Goal: Task Accomplishment & Management: Complete application form

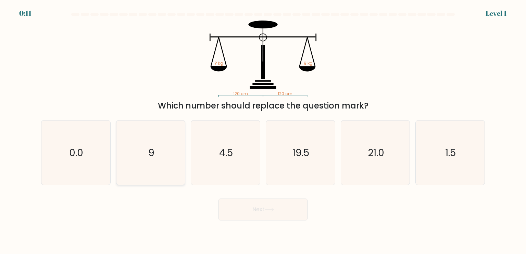
click at [160, 156] on icon "9" at bounding box center [150, 153] width 64 height 64
click at [263, 130] on input "b. 9" at bounding box center [263, 128] width 0 height 3
radio input "true"
click at [276, 211] on button "Next" at bounding box center [262, 210] width 89 height 22
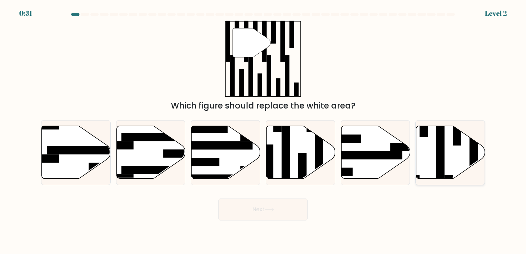
click at [419, 146] on icon at bounding box center [450, 152] width 69 height 53
click at [263, 130] on input "f." at bounding box center [263, 128] width 0 height 3
radio input "true"
click at [265, 200] on button "Next" at bounding box center [262, 210] width 89 height 22
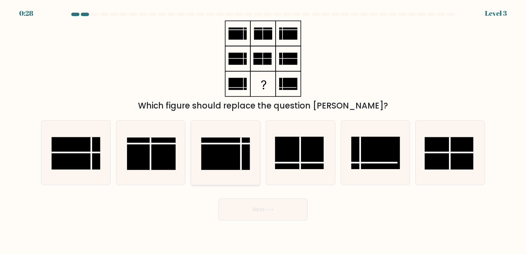
click at [239, 161] on rect at bounding box center [225, 153] width 49 height 33
click at [263, 130] on input "c." at bounding box center [263, 128] width 0 height 3
radio input "true"
click at [267, 204] on button "Next" at bounding box center [262, 210] width 89 height 22
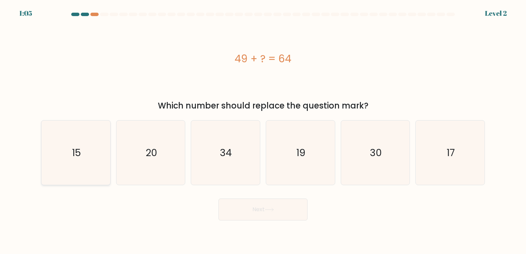
click at [101, 164] on icon "15" at bounding box center [75, 153] width 64 height 64
click at [263, 130] on input "a. 15" at bounding box center [263, 128] width 0 height 3
radio input "true"
click at [277, 217] on button "Next" at bounding box center [262, 210] width 89 height 22
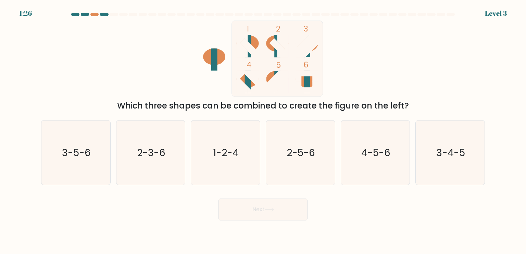
click at [251, 52] on icon at bounding box center [248, 46] width 16 height 16
click at [247, 168] on icon "1-2-4" at bounding box center [225, 153] width 64 height 64
click at [263, 130] on input "c. 1-2-4" at bounding box center [263, 128] width 0 height 3
radio input "true"
click at [260, 211] on button "Next" at bounding box center [262, 210] width 89 height 22
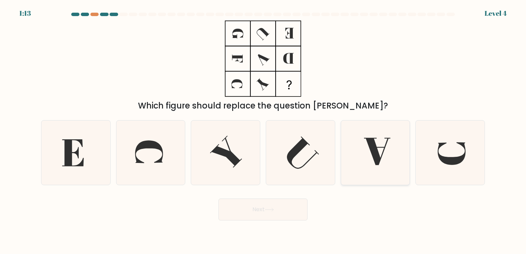
click at [377, 143] on icon at bounding box center [375, 153] width 64 height 64
click at [263, 130] on input "e." at bounding box center [263, 128] width 0 height 3
radio input "true"
click at [262, 209] on button "Next" at bounding box center [262, 210] width 89 height 22
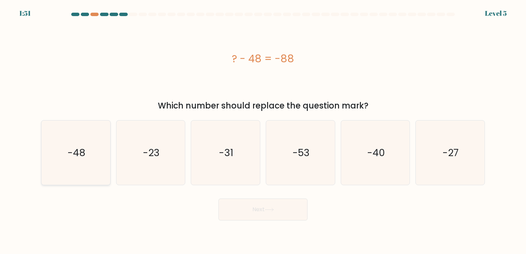
click at [84, 161] on icon "-48" at bounding box center [75, 153] width 64 height 64
click at [263, 130] on input "a. -48" at bounding box center [263, 128] width 0 height 3
radio input "true"
click at [350, 157] on icon "-40" at bounding box center [375, 153] width 64 height 64
click at [263, 130] on input "e. -40" at bounding box center [263, 128] width 0 height 3
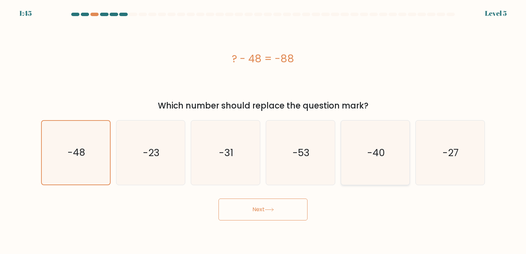
radio input "true"
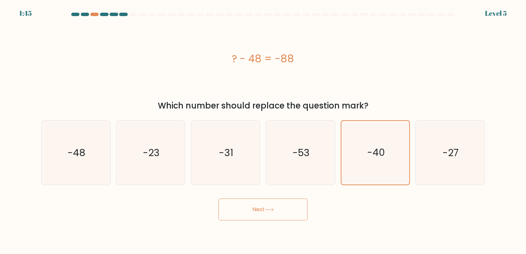
click at [276, 207] on button "Next" at bounding box center [262, 210] width 89 height 22
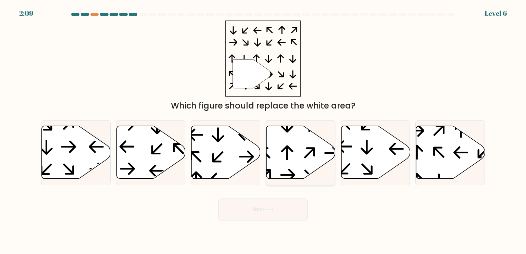
click at [324, 151] on icon at bounding box center [300, 152] width 69 height 53
click at [263, 130] on input "d." at bounding box center [263, 128] width 0 height 3
radio input "true"
click at [284, 210] on button "Next" at bounding box center [262, 210] width 89 height 22
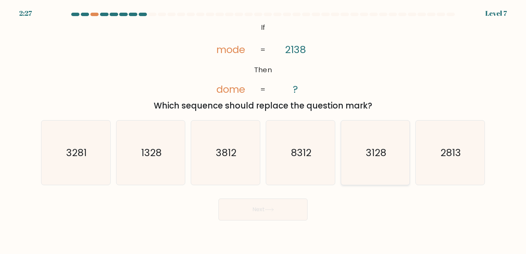
click at [389, 169] on icon "3128" at bounding box center [375, 153] width 64 height 64
click at [263, 130] on input "e. 3128" at bounding box center [263, 128] width 0 height 3
radio input "true"
click at [293, 209] on button "Next" at bounding box center [262, 210] width 89 height 22
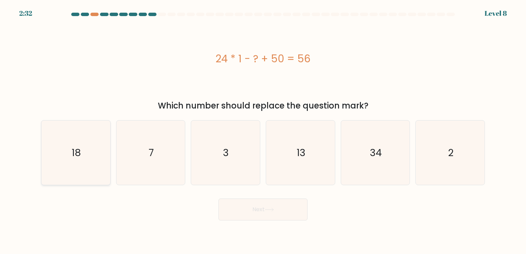
click at [83, 149] on icon "18" at bounding box center [75, 153] width 64 height 64
click at [263, 130] on input "a. 18" at bounding box center [263, 128] width 0 height 3
radio input "true"
click at [270, 209] on icon at bounding box center [269, 210] width 9 height 4
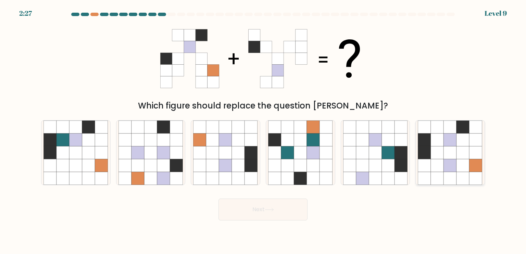
click at [456, 174] on icon at bounding box center [450, 178] width 13 height 13
click at [263, 130] on input "f." at bounding box center [263, 128] width 0 height 3
radio input "true"
click at [271, 200] on button "Next" at bounding box center [262, 210] width 89 height 22
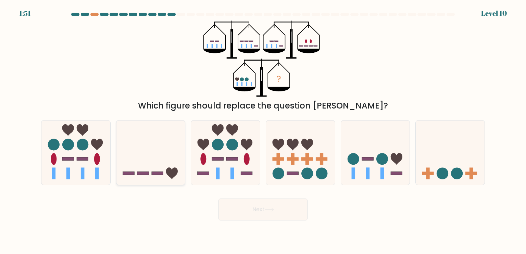
click at [175, 153] on icon at bounding box center [150, 152] width 69 height 57
click at [263, 130] on input "b." at bounding box center [263, 128] width 0 height 3
radio input "true"
click at [275, 203] on button "Next" at bounding box center [262, 210] width 89 height 22
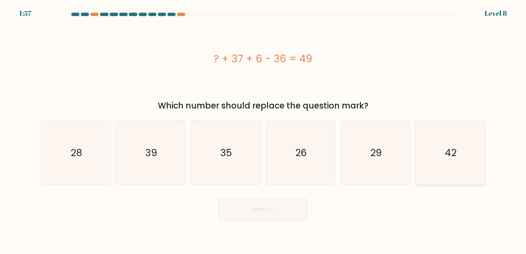
click at [466, 159] on icon "42" at bounding box center [450, 153] width 64 height 64
click at [263, 130] on input "f. 42" at bounding box center [263, 128] width 0 height 3
radio input "true"
click at [298, 211] on button "Next" at bounding box center [262, 210] width 89 height 22
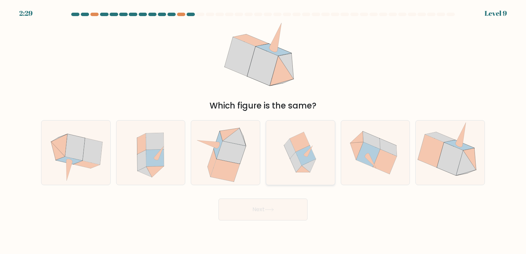
click at [310, 162] on icon at bounding box center [309, 165] width 14 height 13
click at [263, 130] on input "d." at bounding box center [263, 128] width 0 height 3
radio input "true"
click at [285, 217] on button "Next" at bounding box center [262, 210] width 89 height 22
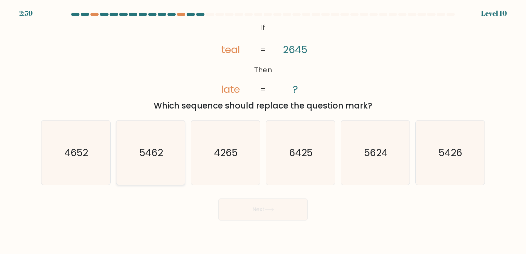
click at [163, 154] on icon "5462" at bounding box center [150, 153] width 64 height 64
click at [263, 130] on input "b. 5462" at bounding box center [263, 128] width 0 height 3
radio input "true"
click at [466, 162] on icon "5426" at bounding box center [450, 153] width 64 height 64
click at [263, 130] on input "f. 5426" at bounding box center [263, 128] width 0 height 3
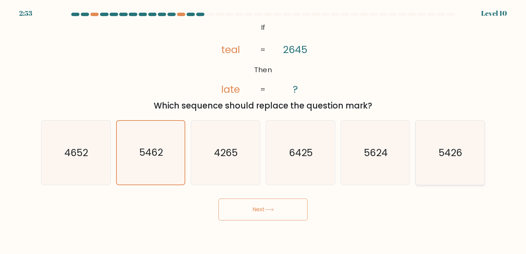
radio input "true"
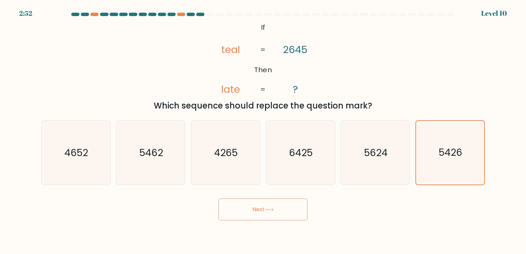
click at [288, 212] on button "Next" at bounding box center [262, 210] width 89 height 22
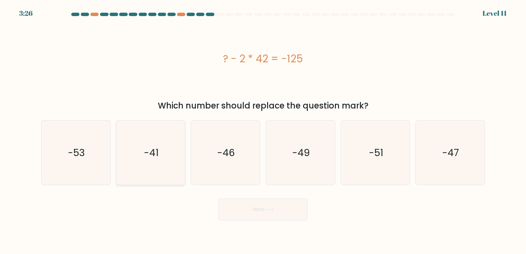
click at [146, 153] on text "-41" at bounding box center [151, 153] width 15 height 14
click at [263, 130] on input "b. -41" at bounding box center [263, 128] width 0 height 3
radio input "true"
click at [283, 209] on button "Next" at bounding box center [262, 210] width 89 height 22
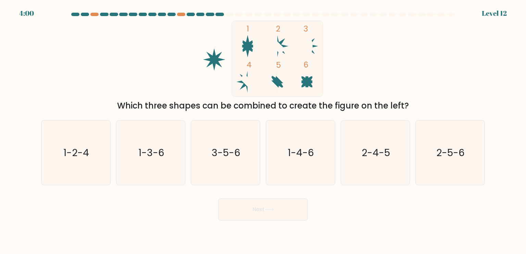
click at [244, 83] on icon at bounding box center [248, 82] width 16 height 16
click at [385, 168] on icon "2-4-5" at bounding box center [375, 153] width 64 height 64
click at [263, 130] on input "e. 2-4-5" at bounding box center [263, 128] width 0 height 3
radio input "true"
click at [254, 209] on button "Next" at bounding box center [262, 210] width 89 height 22
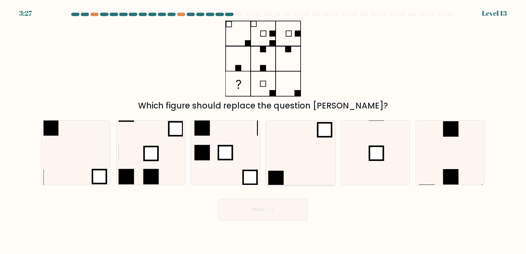
click at [315, 158] on icon at bounding box center [300, 153] width 64 height 64
click at [263, 130] on input "d." at bounding box center [263, 128] width 0 height 3
radio input "true"
click at [282, 205] on button "Next" at bounding box center [262, 210] width 89 height 22
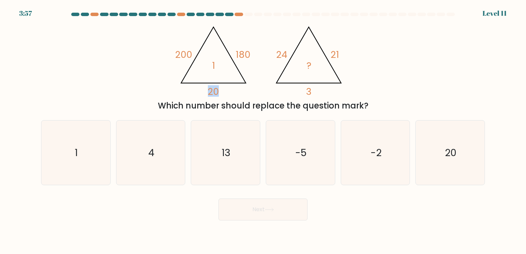
drag, startPoint x: 218, startPoint y: 90, endPoint x: 209, endPoint y: 89, distance: 9.0
click at [209, 89] on tspan "20" at bounding box center [213, 91] width 11 height 13
drag, startPoint x: 209, startPoint y: 89, endPoint x: 211, endPoint y: 69, distance: 19.9
click at [211, 69] on icon "@import url('[URL][DOMAIN_NAME]); 200 180 20 1 @import url('[URL][DOMAIN_NAME])…" at bounding box center [262, 59] width 175 height 76
drag, startPoint x: 211, startPoint y: 63, endPoint x: 232, endPoint y: 66, distance: 21.7
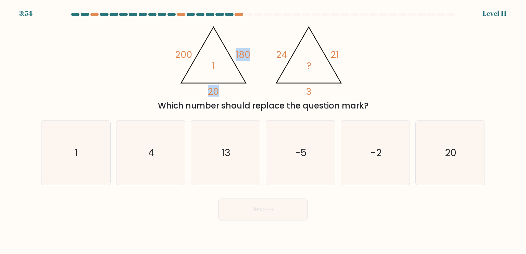
click at [232, 66] on icon "@import url('[URL][DOMAIN_NAME]); 200 180 20 1 @import url('[URL][DOMAIN_NAME])…" at bounding box center [262, 59] width 175 height 76
drag, startPoint x: 232, startPoint y: 66, endPoint x: 264, endPoint y: 69, distance: 31.6
click at [264, 69] on icon "@import url('[URL][DOMAIN_NAME]); 200 180 20 1 @import url('[URL][DOMAIN_NAME])…" at bounding box center [262, 59] width 175 height 76
drag, startPoint x: 277, startPoint y: 51, endPoint x: 297, endPoint y: 52, distance: 20.2
click at [297, 52] on icon "@import url('[URL][DOMAIN_NAME]); 200 180 20 1 @import url('[URL][DOMAIN_NAME])…" at bounding box center [262, 59] width 175 height 76
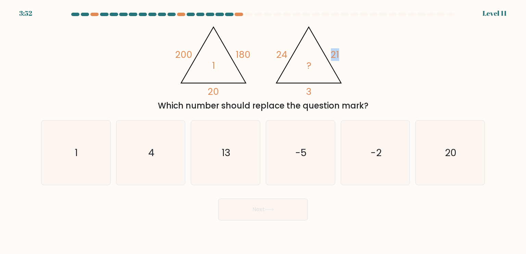
drag, startPoint x: 297, startPoint y: 52, endPoint x: 344, endPoint y: 54, distance: 47.3
click at [344, 54] on icon "@import url('[URL][DOMAIN_NAME]); 200 180 20 1 @import url('[URL][DOMAIN_NAME])…" at bounding box center [262, 59] width 175 height 76
drag, startPoint x: 344, startPoint y: 54, endPoint x: 286, endPoint y: 87, distance: 67.2
click at [286, 87] on icon "@import url('[URL][DOMAIN_NAME]); 200 180 20 1 @import url('[URL][DOMAIN_NAME])…" at bounding box center [262, 59] width 175 height 76
click at [305, 75] on icon "@import url('[URL][DOMAIN_NAME]); 200 180 20 1 @import url('[URL][DOMAIN_NAME])…" at bounding box center [262, 59] width 175 height 76
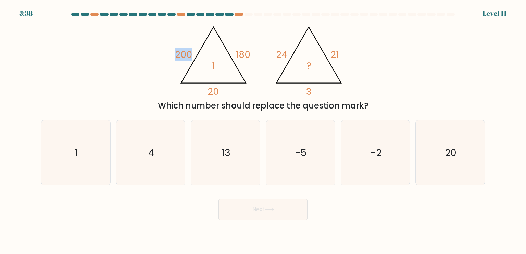
drag, startPoint x: 190, startPoint y: 56, endPoint x: 167, endPoint y: 53, distance: 23.8
click at [167, 53] on div "@import url('[URL][DOMAIN_NAME]); 200 180 20 1 @import url('[URL][DOMAIN_NAME])…" at bounding box center [263, 66] width 452 height 91
drag, startPoint x: 167, startPoint y: 53, endPoint x: 209, endPoint y: 87, distance: 54.1
click at [209, 87] on icon "@import url('[URL][DOMAIN_NAME]); 200 180 20 1 @import url('[URL][DOMAIN_NAME])…" at bounding box center [262, 59] width 175 height 76
drag, startPoint x: 209, startPoint y: 87, endPoint x: 243, endPoint y: 63, distance: 41.6
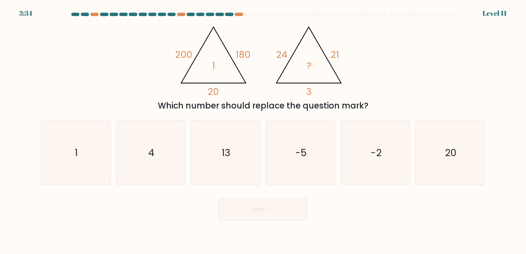
click at [243, 63] on icon "@import url('[URL][DOMAIN_NAME]); 200 180 20 1 @import url('[URL][DOMAIN_NAME])…" at bounding box center [262, 59] width 175 height 76
click at [92, 131] on icon "1" at bounding box center [75, 153] width 64 height 64
click at [263, 130] on input "a. 1" at bounding box center [263, 128] width 0 height 3
radio input "true"
click at [261, 217] on button "Next" at bounding box center [262, 210] width 89 height 22
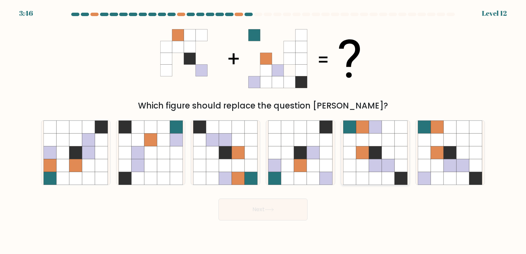
click at [382, 161] on icon at bounding box center [388, 165] width 13 height 13
click at [263, 130] on input "e." at bounding box center [263, 128] width 0 height 3
radio input "true"
click at [420, 161] on icon at bounding box center [424, 165] width 13 height 13
click at [263, 130] on input "f." at bounding box center [263, 128] width 0 height 3
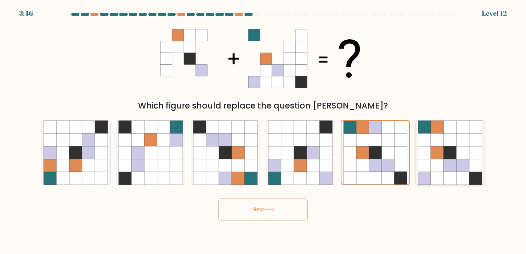
radio input "true"
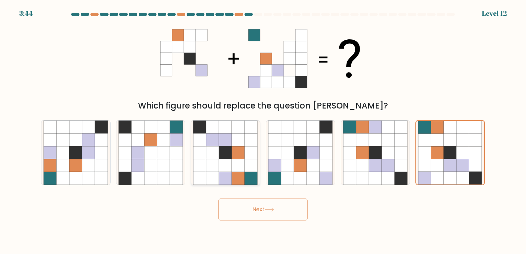
click at [240, 151] on icon at bounding box center [238, 152] width 13 height 13
click at [263, 130] on input "c." at bounding box center [263, 128] width 0 height 3
radio input "true"
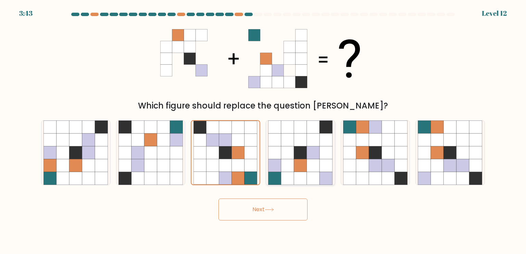
click at [305, 156] on icon at bounding box center [300, 152] width 13 height 13
click at [263, 130] on input "d." at bounding box center [263, 128] width 0 height 3
radio input "true"
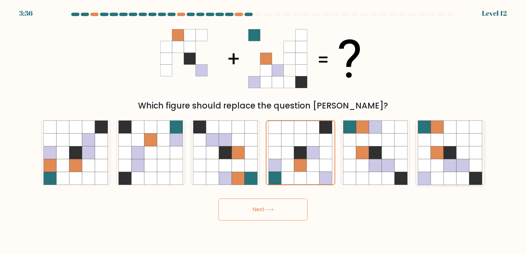
click at [457, 166] on icon at bounding box center [462, 165] width 13 height 13
click at [263, 130] on input "f." at bounding box center [263, 128] width 0 height 3
radio input "true"
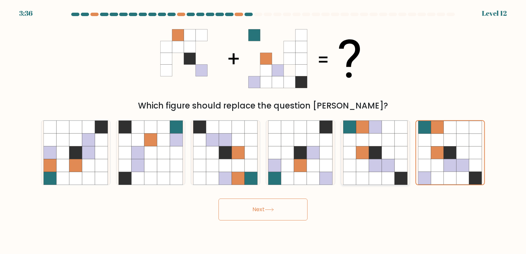
click at [370, 164] on icon at bounding box center [375, 165] width 13 height 13
click at [263, 130] on input "e." at bounding box center [263, 128] width 0 height 3
radio input "true"
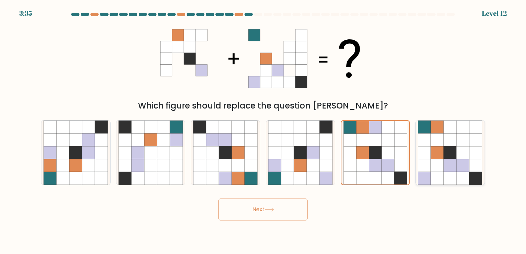
click at [431, 162] on icon at bounding box center [437, 165] width 13 height 13
click at [263, 130] on input "f." at bounding box center [263, 128] width 0 height 3
radio input "true"
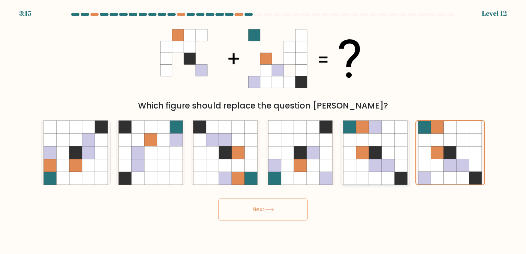
click at [366, 162] on icon at bounding box center [362, 165] width 13 height 13
click at [263, 130] on input "e." at bounding box center [263, 128] width 0 height 3
radio input "true"
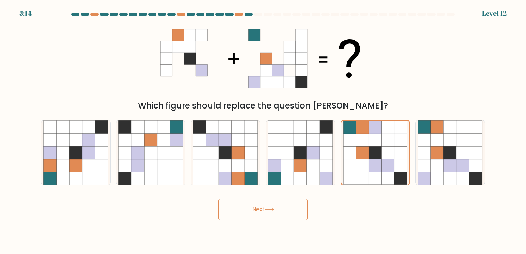
click at [274, 204] on button "Next" at bounding box center [262, 210] width 89 height 22
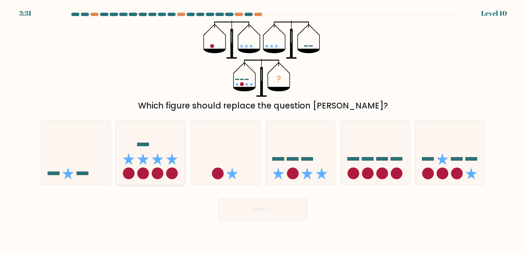
click at [173, 163] on icon at bounding box center [172, 159] width 12 height 12
click at [263, 130] on input "b." at bounding box center [263, 128] width 0 height 3
radio input "true"
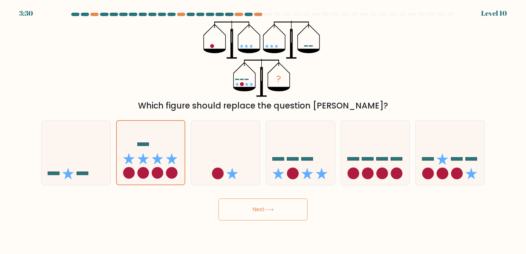
click at [251, 210] on button "Next" at bounding box center [262, 210] width 89 height 22
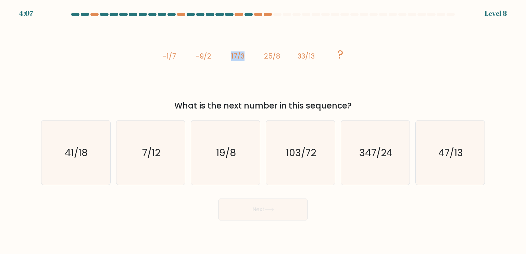
drag, startPoint x: 231, startPoint y: 56, endPoint x: 249, endPoint y: 59, distance: 17.9
click at [249, 59] on icon "image/svg+xml -1/7 -9/2 17/3 25/8 33/13 ?" at bounding box center [262, 59] width 205 height 76
drag, startPoint x: 249, startPoint y: 59, endPoint x: 292, endPoint y: 63, distance: 42.7
click at [292, 63] on icon "image/svg+xml -1/7 -9/2 17/3 25/8 33/13 ?" at bounding box center [262, 59] width 205 height 76
drag, startPoint x: 292, startPoint y: 63, endPoint x: 298, endPoint y: 77, distance: 15.3
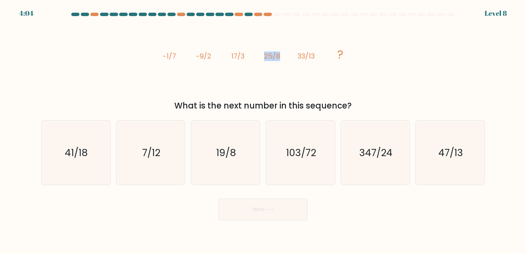
click at [298, 77] on icon "image/svg+xml -1/7 -9/2 17/3 25/8 33/13 ?" at bounding box center [262, 59] width 205 height 76
drag, startPoint x: 508, startPoint y: 14, endPoint x: 495, endPoint y: 13, distance: 13.1
click at [495, 13] on form at bounding box center [263, 117] width 526 height 208
drag, startPoint x: 506, startPoint y: 12, endPoint x: 482, endPoint y: 14, distance: 23.7
click at [482, 14] on body "4:01 Level 8" at bounding box center [263, 127] width 526 height 254
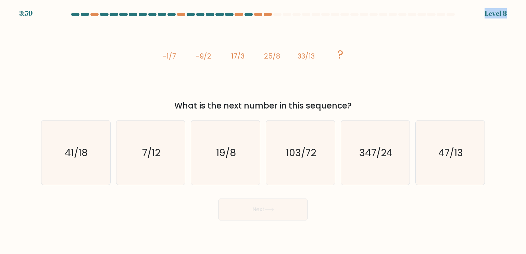
drag, startPoint x: 486, startPoint y: 11, endPoint x: 507, endPoint y: 13, distance: 21.0
click at [507, 13] on body "3:59 Level 8" at bounding box center [263, 127] width 526 height 254
click at [392, 75] on div "image/svg+xml -1/7 -9/2 17/3 25/8 33/13 ? What is the next number in this seque…" at bounding box center [263, 66] width 452 height 91
click at [450, 154] on text "47/13" at bounding box center [450, 153] width 25 height 14
click at [263, 130] on input "f. 47/13" at bounding box center [263, 128] width 0 height 3
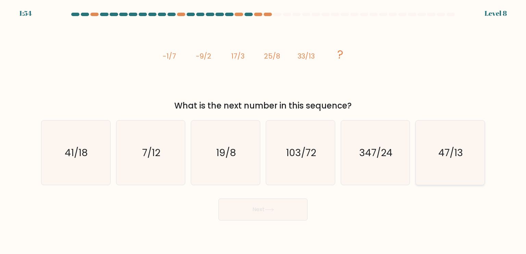
radio input "true"
click at [66, 141] on icon "41/18" at bounding box center [75, 153] width 64 height 64
click at [263, 130] on input "a. 41/18" at bounding box center [263, 128] width 0 height 3
radio input "true"
click at [476, 140] on icon "47/13" at bounding box center [450, 153] width 64 height 64
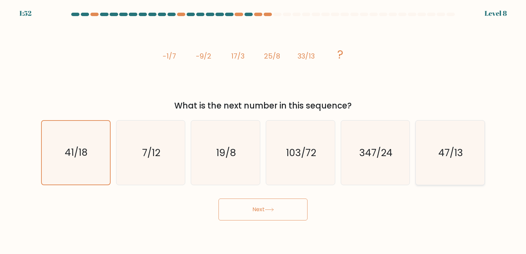
click at [263, 130] on input "f. 47/13" at bounding box center [263, 128] width 0 height 3
radio input "true"
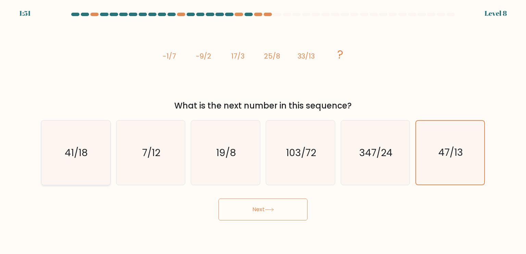
click at [82, 140] on icon "41/18" at bounding box center [75, 153] width 64 height 64
click at [263, 130] on input "a. 41/18" at bounding box center [263, 128] width 0 height 3
radio input "true"
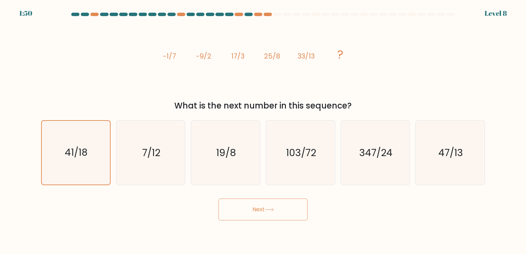
click at [250, 211] on button "Next" at bounding box center [262, 210] width 89 height 22
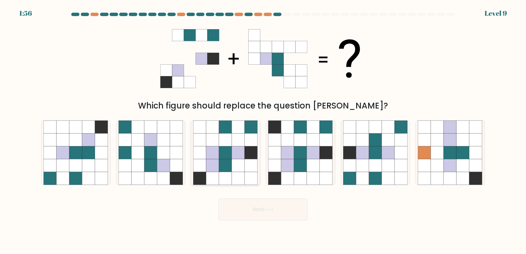
click at [246, 155] on icon at bounding box center [251, 152] width 13 height 13
click at [263, 130] on input "c." at bounding box center [263, 128] width 0 height 3
radio input "true"
click at [297, 215] on button "Next" at bounding box center [262, 210] width 89 height 22
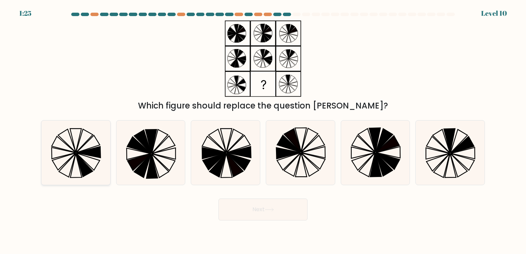
click at [85, 158] on icon at bounding box center [75, 153] width 64 height 64
click at [263, 130] on input "a." at bounding box center [263, 128] width 0 height 3
radio input "true"
click at [247, 209] on button "Next" at bounding box center [262, 210] width 89 height 22
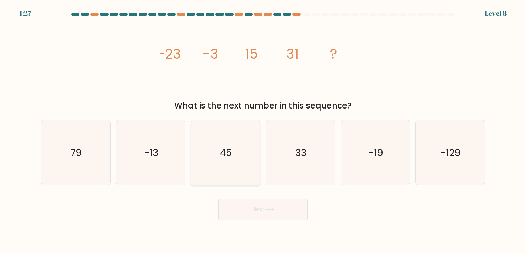
click at [245, 130] on icon "45" at bounding box center [225, 153] width 64 height 64
click at [263, 130] on input "c. 45" at bounding box center [263, 128] width 0 height 3
radio input "true"
click at [270, 206] on button "Next" at bounding box center [262, 210] width 89 height 22
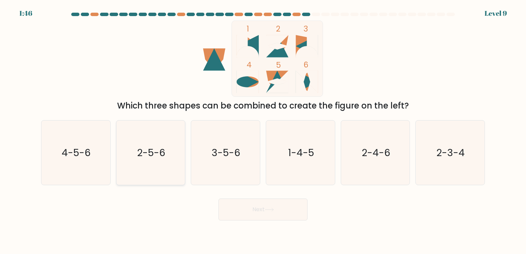
click at [167, 152] on icon "2-5-6" at bounding box center [150, 153] width 64 height 64
click at [263, 130] on input "b. 2-5-6" at bounding box center [263, 128] width 0 height 3
radio input "true"
click at [255, 214] on button "Next" at bounding box center [262, 210] width 89 height 22
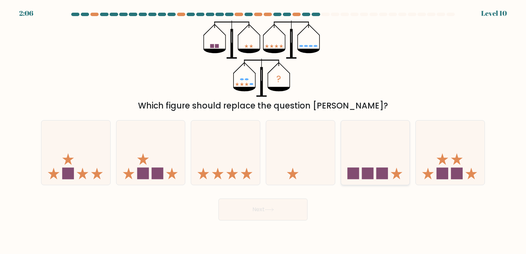
click at [388, 158] on icon at bounding box center [375, 152] width 69 height 57
click at [263, 130] on input "e." at bounding box center [263, 128] width 0 height 3
radio input "true"
click at [289, 215] on button "Next" at bounding box center [262, 210] width 89 height 22
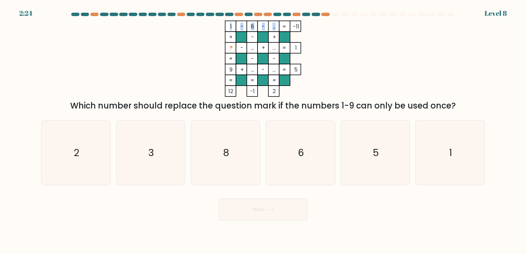
drag, startPoint x: 300, startPoint y: 24, endPoint x: 292, endPoint y: 26, distance: 7.8
click at [292, 26] on icon "1 - 8 - ... -11 + - + ? - ... + ... 1 + - - 9 + ... - ... = 5 = = = = 12 -1 2 =" at bounding box center [262, 59] width 205 height 76
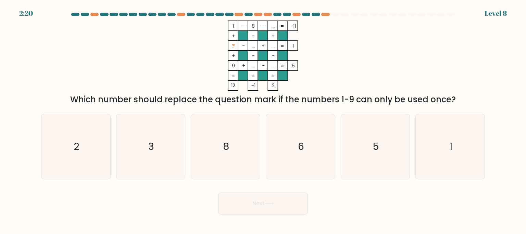
click at [382, 76] on div "1 - 8 - ... -11 + - + ? - ... + ... 1 + - - 9 + ... - ... = 5 = = = = 12 -1 2 =…" at bounding box center [263, 63] width 452 height 85
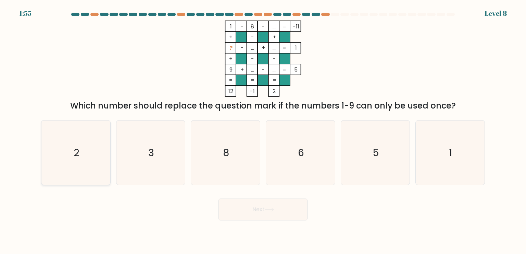
click at [86, 139] on icon "2" at bounding box center [75, 153] width 64 height 64
click at [263, 130] on input "a. 2" at bounding box center [263, 128] width 0 height 3
radio input "true"
click at [238, 210] on button "Next" at bounding box center [262, 210] width 89 height 22
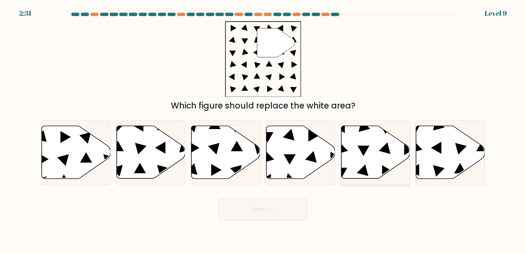
click at [361, 131] on icon at bounding box center [364, 127] width 12 height 12
click at [263, 130] on input "e." at bounding box center [263, 128] width 0 height 3
radio input "true"
click at [297, 210] on button "Next" at bounding box center [262, 210] width 89 height 22
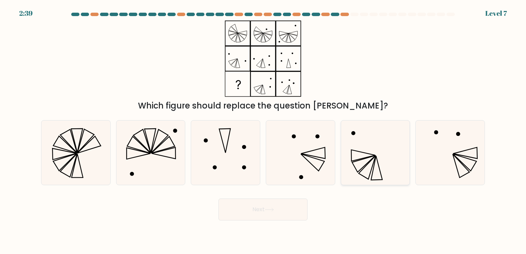
click at [392, 161] on icon at bounding box center [375, 153] width 64 height 64
click at [263, 130] on input "e." at bounding box center [263, 128] width 0 height 3
radio input "true"
click at [279, 205] on button "Next" at bounding box center [262, 210] width 89 height 22
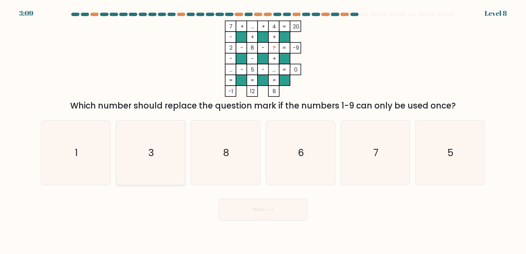
click at [158, 157] on icon "3" at bounding box center [150, 153] width 64 height 64
click at [263, 130] on input "b. 3" at bounding box center [263, 128] width 0 height 3
radio input "true"
click at [269, 208] on icon at bounding box center [269, 210] width 9 height 4
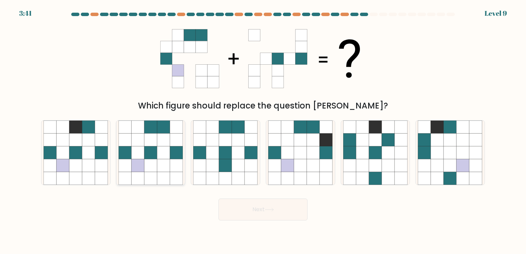
click at [140, 147] on icon at bounding box center [137, 152] width 13 height 13
click at [263, 130] on input "b." at bounding box center [263, 128] width 0 height 3
radio input "true"
click at [277, 215] on button "Next" at bounding box center [262, 210] width 89 height 22
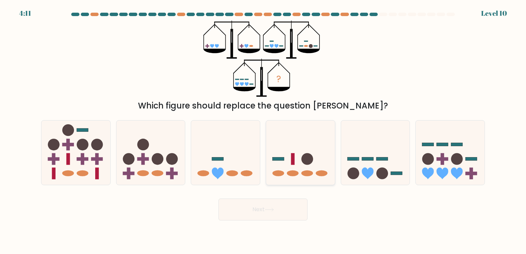
click at [307, 141] on icon at bounding box center [300, 152] width 69 height 57
click at [263, 130] on input "d." at bounding box center [263, 128] width 0 height 3
radio input "true"
click at [273, 202] on button "Next" at bounding box center [262, 210] width 89 height 22
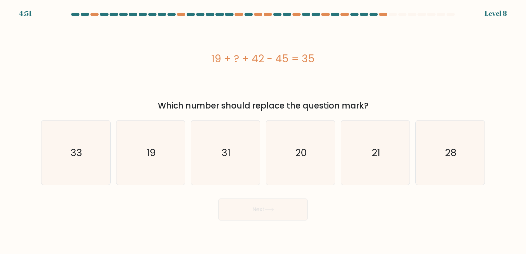
drag, startPoint x: 507, startPoint y: 14, endPoint x: 494, endPoint y: 17, distance: 12.9
click at [494, 17] on form "a." at bounding box center [263, 117] width 526 height 208
click at [445, 90] on div "19 + ? + 42 - 45 = 35" at bounding box center [263, 59] width 444 height 76
drag, startPoint x: 289, startPoint y: 61, endPoint x: 250, endPoint y: 57, distance: 38.9
click at [250, 57] on div "19 + ? + 42 - 45 = 35" at bounding box center [263, 58] width 444 height 15
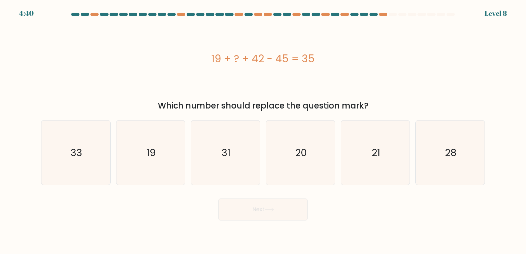
drag, startPoint x: 250, startPoint y: 57, endPoint x: 256, endPoint y: 77, distance: 21.4
click at [256, 77] on div "19 + ? + 42 - 45 = 35" at bounding box center [263, 59] width 444 height 76
click at [214, 59] on div "19 + ? + 42 - 45 = 35" at bounding box center [263, 58] width 444 height 15
drag, startPoint x: 262, startPoint y: 58, endPoint x: 243, endPoint y: 59, distance: 19.2
click at [243, 59] on div "19 + ? + 42 - 45 = 35" at bounding box center [263, 58] width 444 height 15
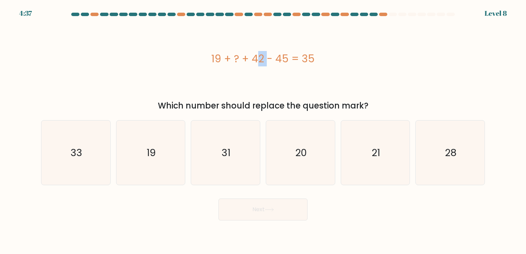
drag, startPoint x: 243, startPoint y: 59, endPoint x: 211, endPoint y: 58, distance: 31.5
click at [211, 58] on div "19 + ? + 42 - 45 = 35" at bounding box center [263, 58] width 444 height 15
drag, startPoint x: 211, startPoint y: 58, endPoint x: 232, endPoint y: 65, distance: 21.9
click at [232, 65] on div "19 + ? + 42 - 45 = 35" at bounding box center [263, 58] width 444 height 15
click at [145, 176] on icon "19" at bounding box center [150, 153] width 64 height 64
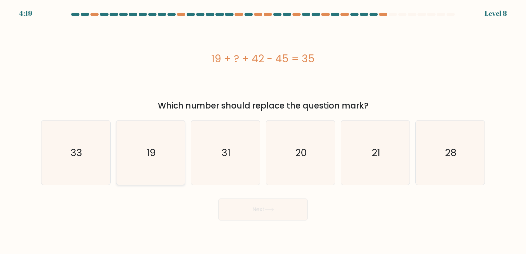
click at [263, 130] on input "b. 19" at bounding box center [263, 128] width 0 height 3
radio input "true"
click at [251, 212] on button "Next" at bounding box center [262, 210] width 89 height 22
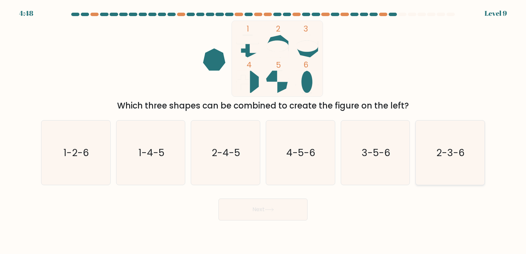
click at [469, 159] on icon "2-3-6" at bounding box center [450, 153] width 64 height 64
click at [263, 130] on input "f. 2-3-6" at bounding box center [263, 128] width 0 height 3
radio input "true"
click at [267, 205] on button "Next" at bounding box center [262, 210] width 89 height 22
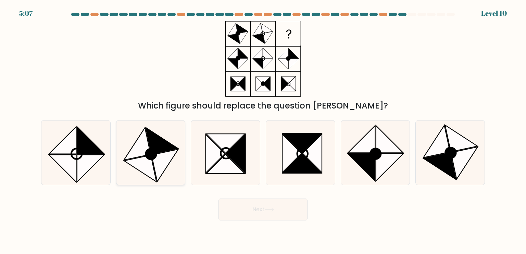
click at [176, 156] on icon at bounding box center [150, 153] width 64 height 64
click at [263, 130] on input "b." at bounding box center [263, 128] width 0 height 3
radio input "true"
click at [281, 208] on button "Next" at bounding box center [262, 210] width 89 height 22
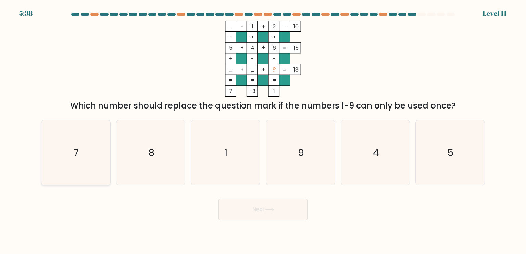
click at [81, 132] on icon "7" at bounding box center [75, 153] width 64 height 64
click at [263, 130] on input "a. 7" at bounding box center [263, 128] width 0 height 3
radio input "true"
click at [298, 215] on button "Next" at bounding box center [262, 210] width 89 height 22
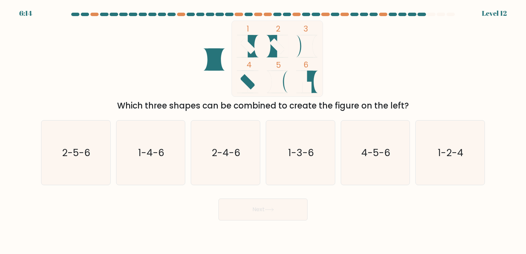
click at [248, 40] on icon at bounding box center [242, 46] width 11 height 22
click at [444, 170] on icon "1-2-4" at bounding box center [450, 153] width 64 height 64
click at [263, 130] on input "f. 1-2-4" at bounding box center [263, 128] width 0 height 3
radio input "true"
click at [283, 211] on button "Next" at bounding box center [262, 210] width 89 height 22
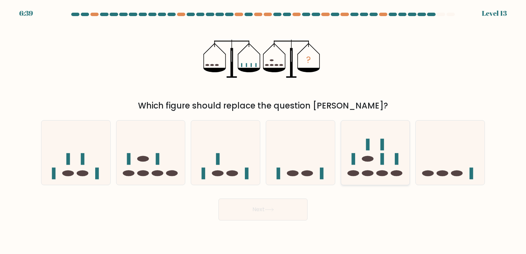
click at [386, 160] on icon at bounding box center [375, 152] width 69 height 57
click at [263, 130] on input "e." at bounding box center [263, 128] width 0 height 3
radio input "true"
click at [264, 214] on button "Next" at bounding box center [262, 210] width 89 height 22
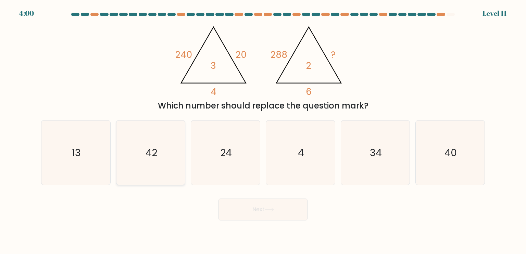
click at [162, 152] on icon "42" at bounding box center [150, 153] width 64 height 64
click at [263, 130] on input "b. 42" at bounding box center [263, 128] width 0 height 3
radio input "true"
click at [283, 206] on button "Next" at bounding box center [262, 210] width 89 height 22
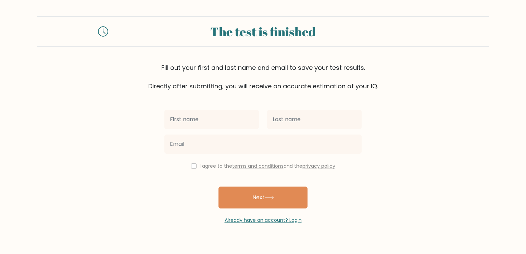
click at [229, 115] on input "text" at bounding box center [211, 119] width 94 height 19
type input "Blaze"
click at [204, 164] on label "I agree to the terms and conditions and the privacy policy" at bounding box center [268, 166] width 136 height 7
click at [191, 165] on input "checkbox" at bounding box center [193, 165] width 5 height 5
checkbox input "true"
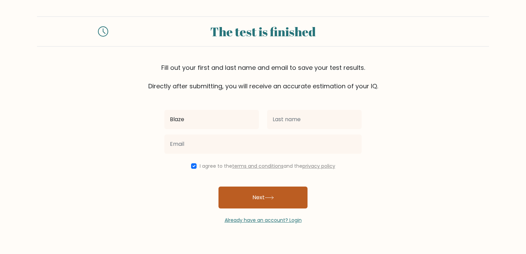
click at [231, 188] on button "Next" at bounding box center [262, 198] width 89 height 22
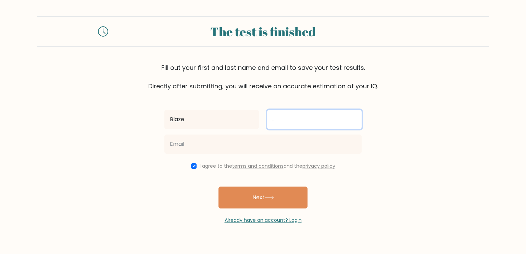
type input "."
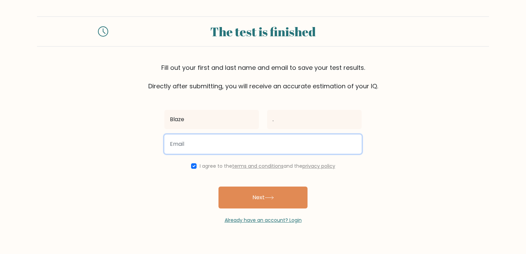
click at [179, 141] on input "email" at bounding box center [262, 144] width 197 height 19
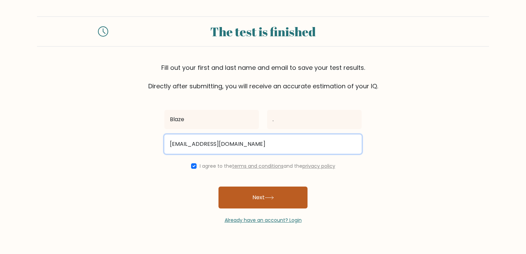
type input "helix200110@gmail.com"
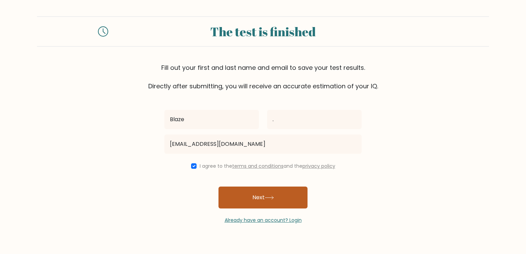
click at [258, 196] on button "Next" at bounding box center [262, 198] width 89 height 22
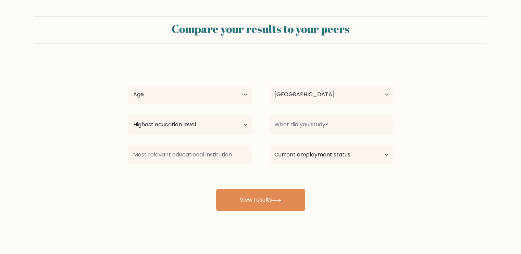
select select "IN"
click at [170, 104] on div "Age Under 18 years old 18-24 years old 25-34 years old 35-44 years old 45-54 ye…" at bounding box center [189, 94] width 141 height 25
click at [168, 97] on select "Age Under 18 years old 18-24 years old 25-34 years old 35-44 years old 45-54 ye…" at bounding box center [190, 94] width 125 height 19
select select "18_24"
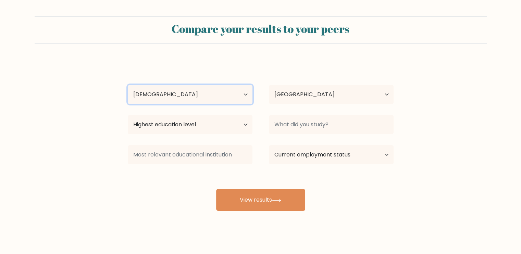
click at [128, 85] on select "Age Under 18 years old 18-24 years old 25-34 years old 35-44 years old 45-54 ye…" at bounding box center [190, 94] width 125 height 19
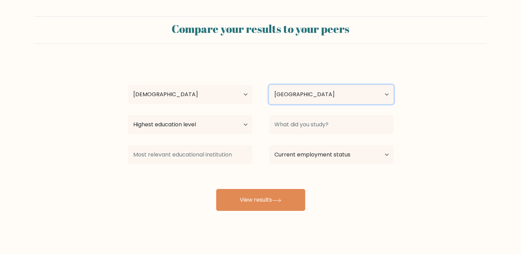
drag, startPoint x: 298, startPoint y: 97, endPoint x: 296, endPoint y: 92, distance: 4.8
click at [298, 97] on select "Country Afghanistan Albania Algeria American Samoa Andorra Angola Anguilla Anta…" at bounding box center [331, 94] width 125 height 19
click at [296, 92] on select "Country Afghanistan Albania Algeria American Samoa Andorra Angola Anguilla Anta…" at bounding box center [331, 94] width 125 height 19
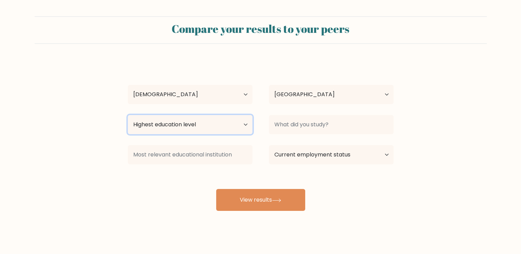
click at [174, 119] on select "Highest education level No schooling Primary Lower Secondary Upper Secondary Oc…" at bounding box center [190, 124] width 125 height 19
select select "bachelors_degree"
click at [128, 115] on select "Highest education level No schooling Primary Lower Secondary Upper Secondary Oc…" at bounding box center [190, 124] width 125 height 19
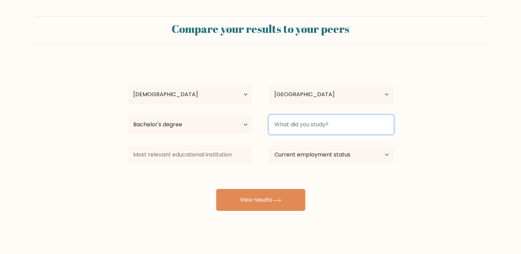
click at [295, 122] on input at bounding box center [331, 124] width 125 height 19
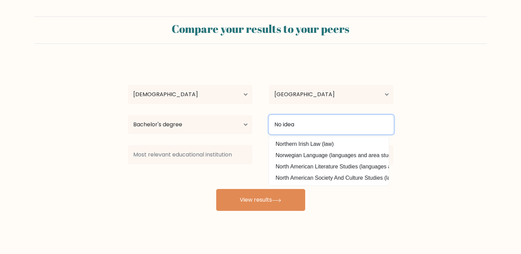
type input "No idea"
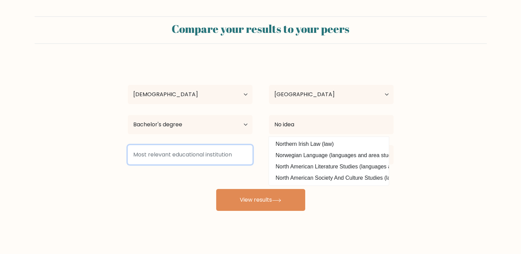
click at [229, 147] on input at bounding box center [190, 154] width 125 height 19
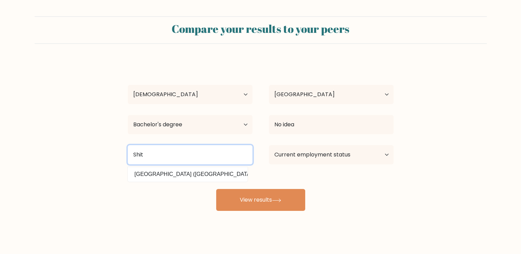
type input "Shit"
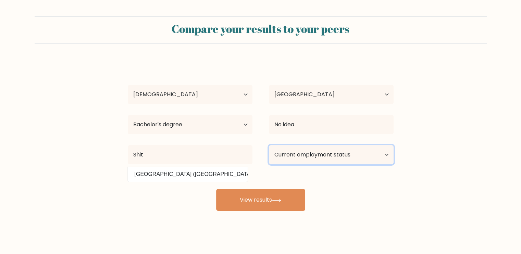
click at [347, 158] on select "Current employment status Employed Student Retired Other / prefer not to answer" at bounding box center [331, 154] width 125 height 19
select select "retired"
click at [269, 145] on select "Current employment status Employed Student Retired Other / prefer not to answer" at bounding box center [331, 154] width 125 height 19
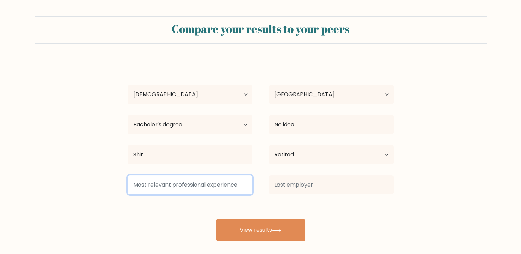
click at [212, 191] on input at bounding box center [190, 184] width 125 height 19
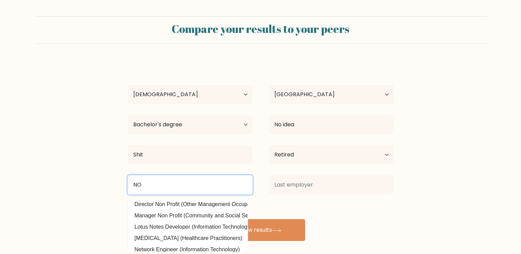
scroll to position [5, 0]
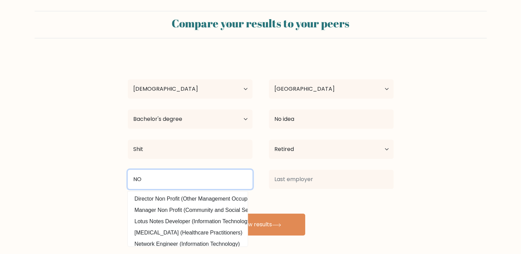
type input "NO"
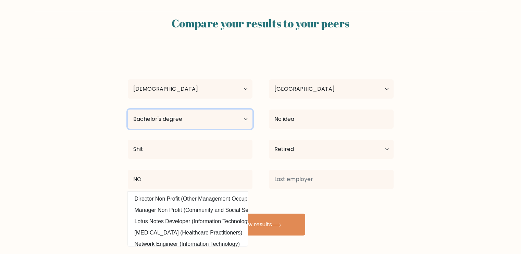
click at [188, 119] on select "Highest education level No schooling Primary Lower Secondary Upper Secondary Oc…" at bounding box center [190, 119] width 125 height 19
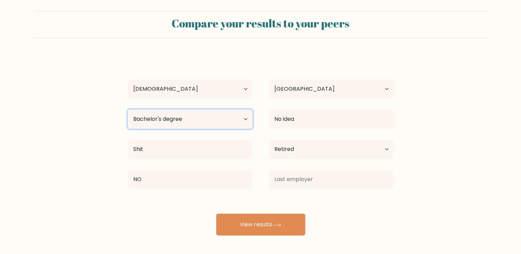
drag, startPoint x: 188, startPoint y: 119, endPoint x: 195, endPoint y: 120, distance: 7.3
click at [188, 119] on select "Highest education level No schooling Primary Lower Secondary Upper Secondary Oc…" at bounding box center [190, 119] width 125 height 19
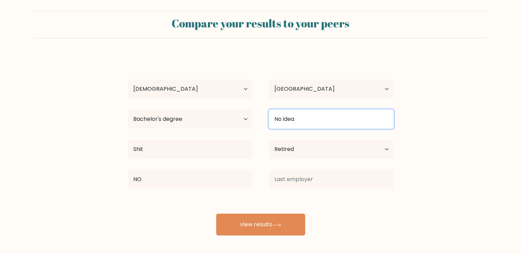
click at [312, 122] on input "No idea" at bounding box center [331, 119] width 125 height 19
drag, startPoint x: 312, startPoint y: 122, endPoint x: 245, endPoint y: 122, distance: 66.8
click at [270, 122] on input "No idea" at bounding box center [331, 119] width 125 height 19
type input "B"
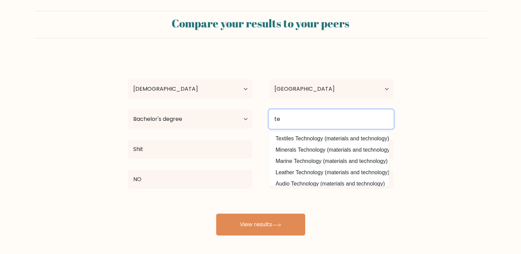
type input "t"
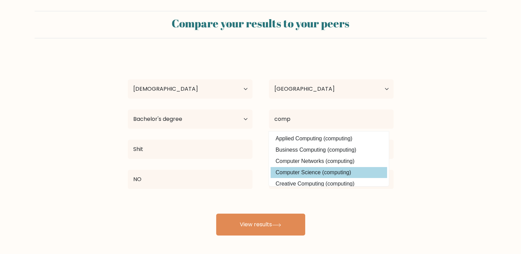
click at [344, 169] on option "Computer Science (computing)" at bounding box center [328, 172] width 116 height 11
type input "Computer Science"
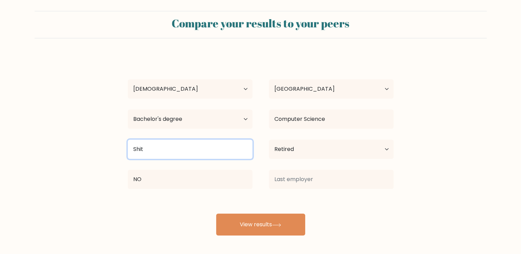
drag, startPoint x: 200, startPoint y: 146, endPoint x: 0, endPoint y: 145, distance: 199.6
click at [62, 145] on form "Compare your results to your peers Blaze . Age Under 18 years old 18-24 years o…" at bounding box center [260, 123] width 521 height 225
type input "A"
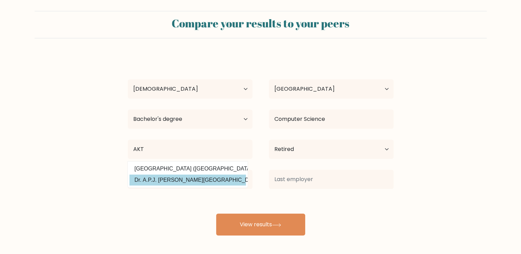
click at [193, 179] on option "Dr. A.P.J. Abdul Kalam Technical University (India)" at bounding box center [187, 180] width 116 height 11
type input "Dr. A.P.J. Abdul Kalam Technical University"
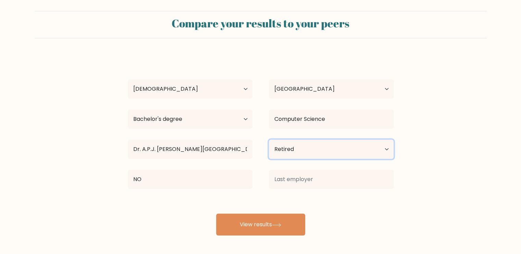
click at [317, 140] on select "Current employment status Employed Student Retired Other / prefer not to answer" at bounding box center [331, 149] width 125 height 19
select select "student"
click at [269, 140] on select "Current employment status Employed Student Retired Other / prefer not to answer" at bounding box center [331, 149] width 125 height 19
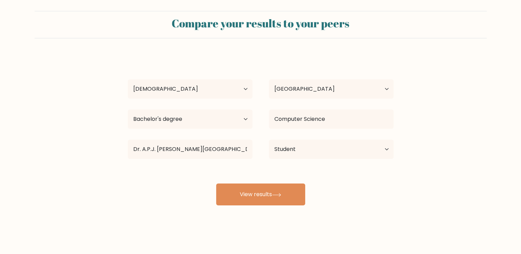
click at [194, 179] on div "Blaze . Age Under 18 years old 18-24 years old 25-34 years old 35-44 years old …" at bounding box center [261, 130] width 274 height 151
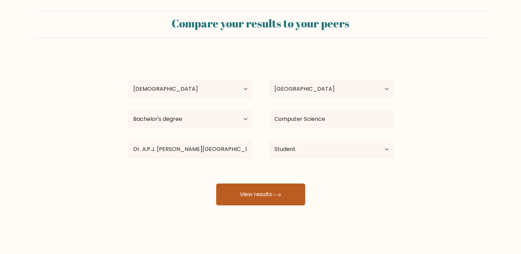
click at [280, 199] on button "View results" at bounding box center [260, 195] width 89 height 22
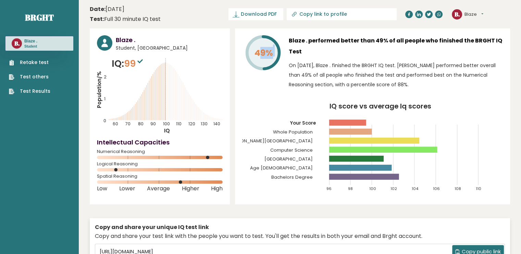
drag, startPoint x: 256, startPoint y: 53, endPoint x: 274, endPoint y: 55, distance: 17.6
click at [274, 55] on text "49%" at bounding box center [267, 42] width 45 height 33
click at [357, 95] on div "49% Blaze . performed better than 49% of all people who finished the BRGHT IQ T…" at bounding box center [372, 116] width 275 height 176
drag, startPoint x: 138, startPoint y: 64, endPoint x: 125, endPoint y: 65, distance: 13.4
click at [125, 65] on p "IQ: 99" at bounding box center [128, 64] width 33 height 14
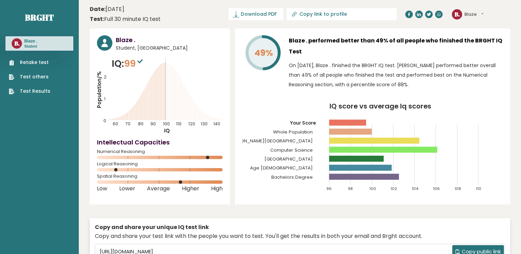
click at [260, 77] on div "49%" at bounding box center [262, 64] width 41 height 58
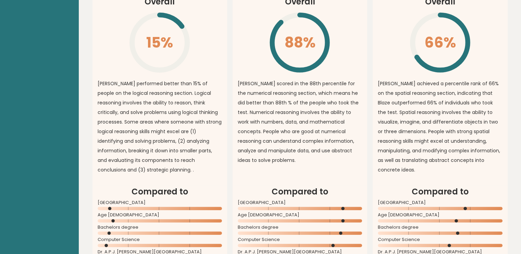
scroll to position [548, 0]
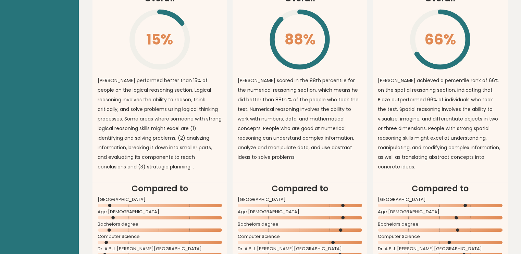
drag, startPoint x: 314, startPoint y: 36, endPoint x: 286, endPoint y: 37, distance: 27.8
click at [286, 37] on icon "\" at bounding box center [299, 39] width 62 height 62
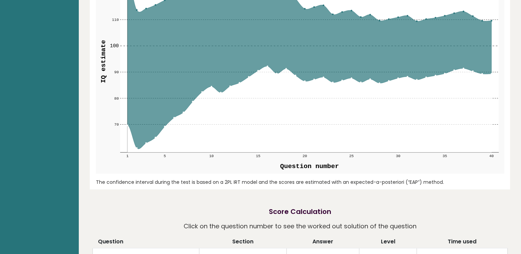
scroll to position [924, 0]
